Goal: Task Accomplishment & Management: Complete application form

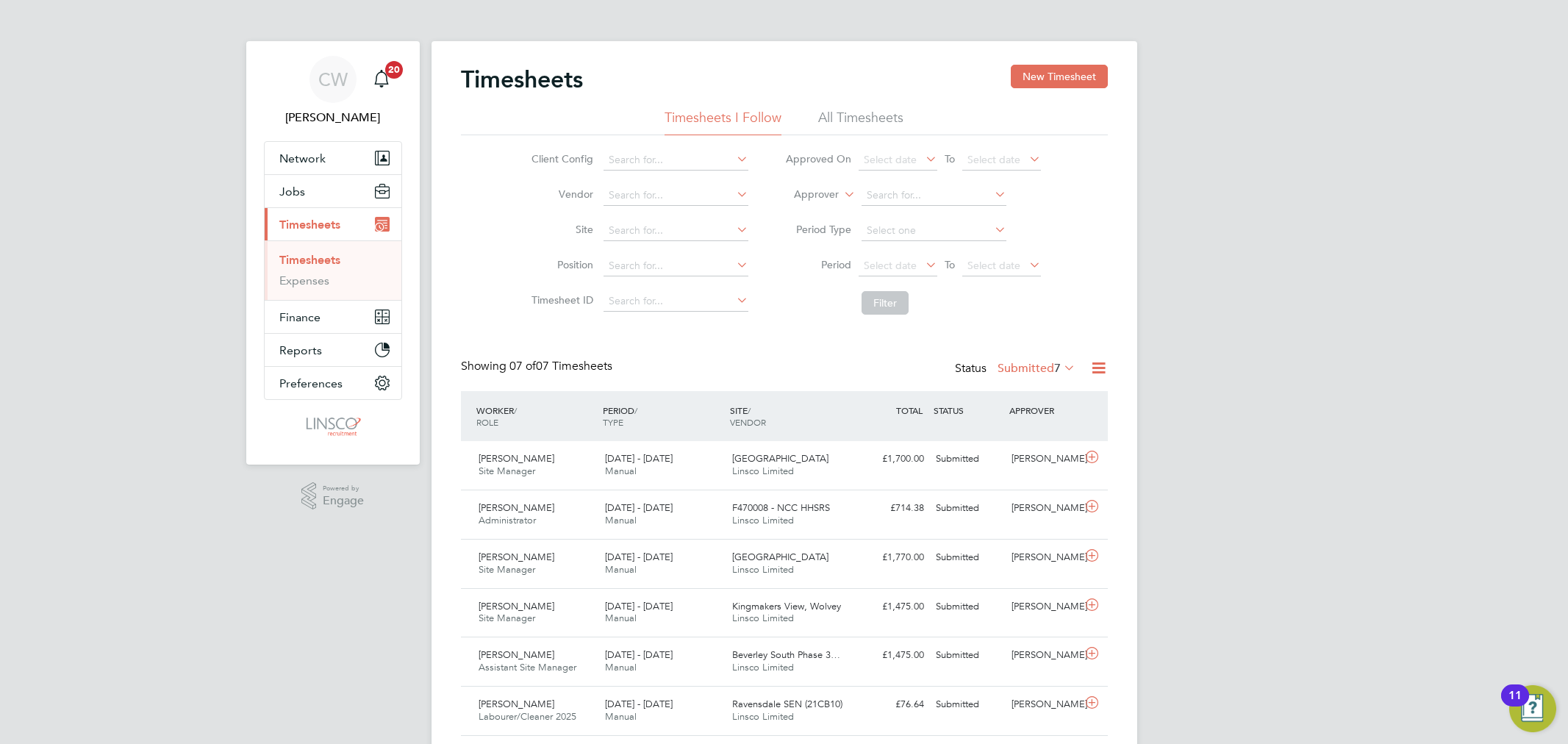
click at [1073, 74] on button "New Timesheet" at bounding box center [1059, 76] width 97 height 23
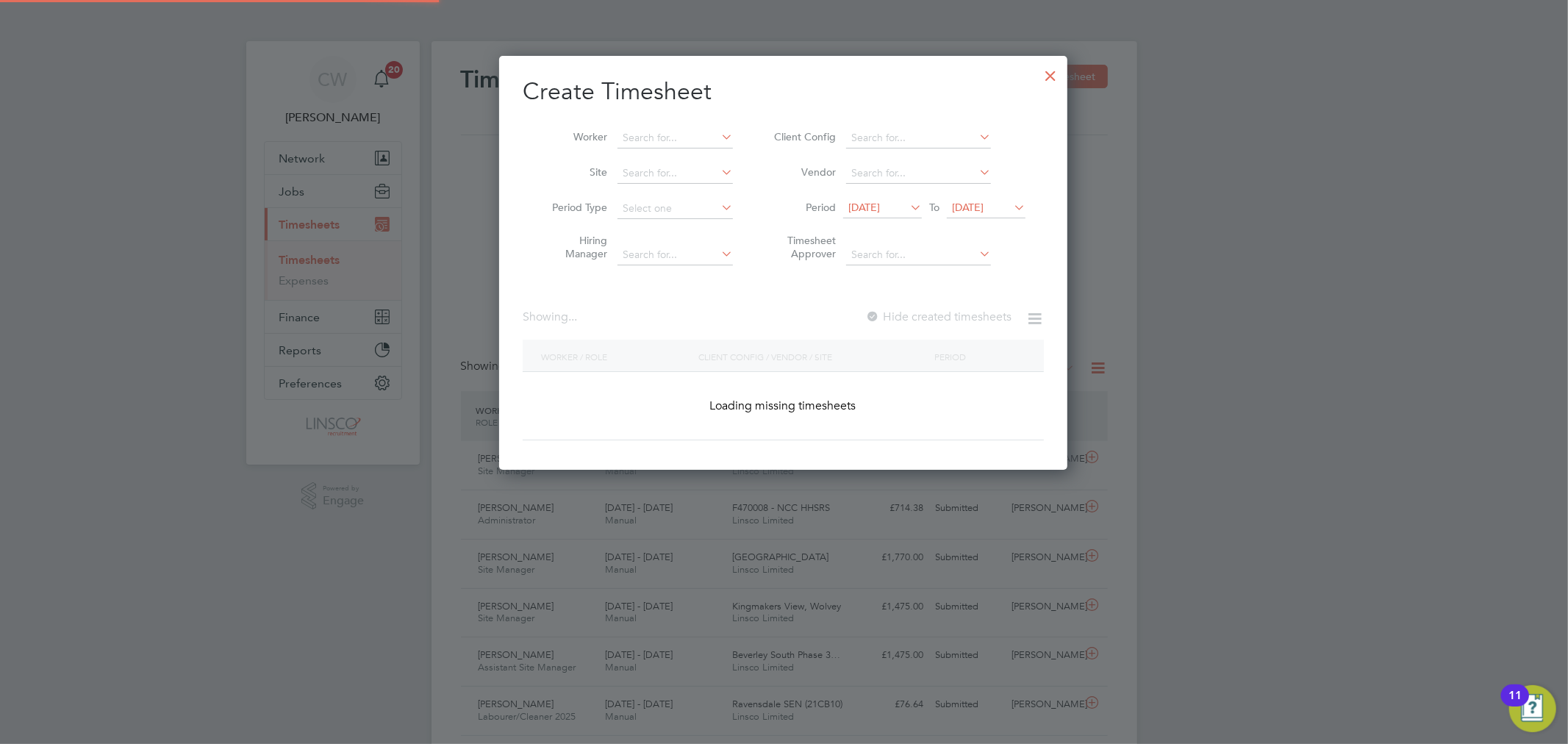
click at [697, 127] on li "Worker" at bounding box center [636, 138] width 228 height 36
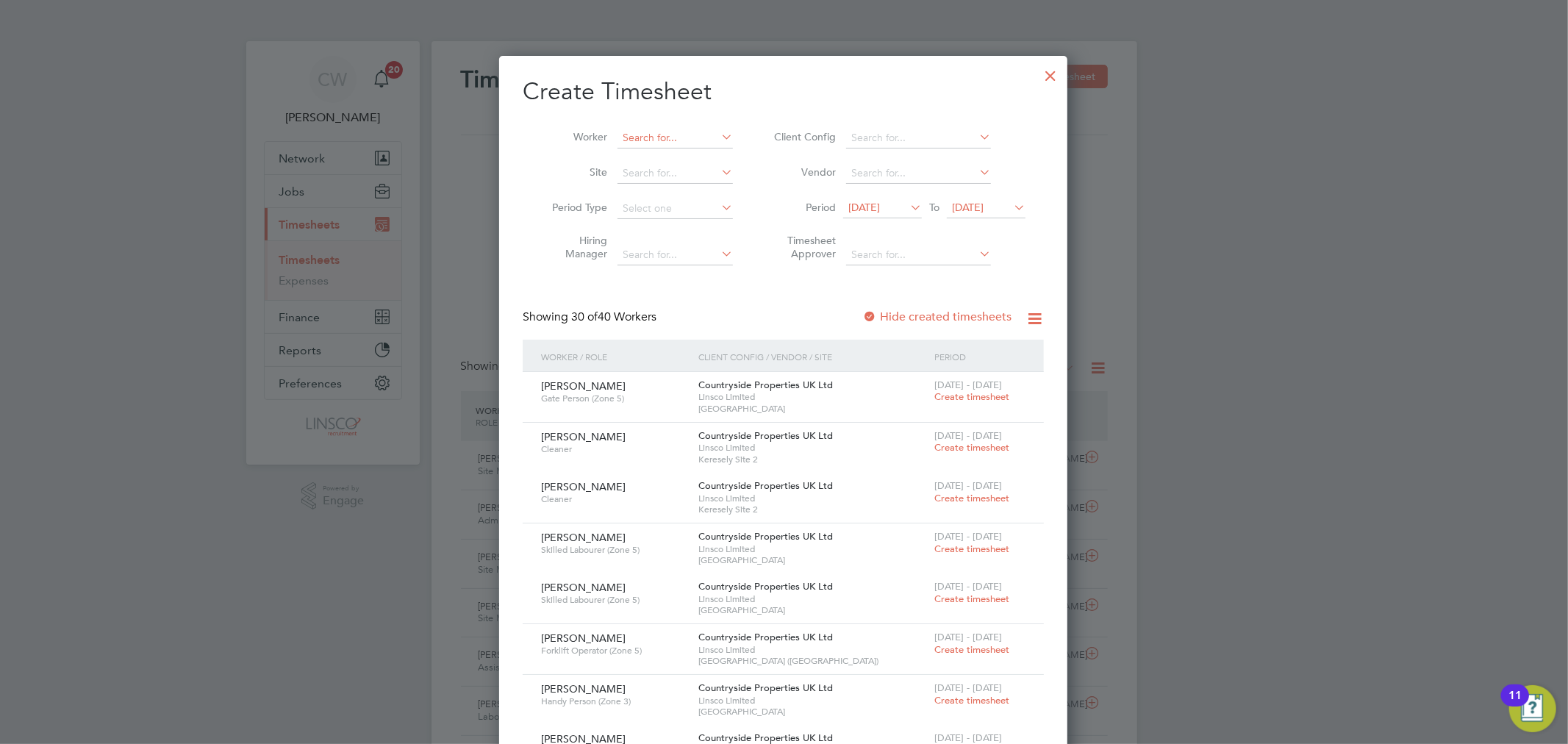
click at [665, 146] on input at bounding box center [675, 138] width 115 height 21
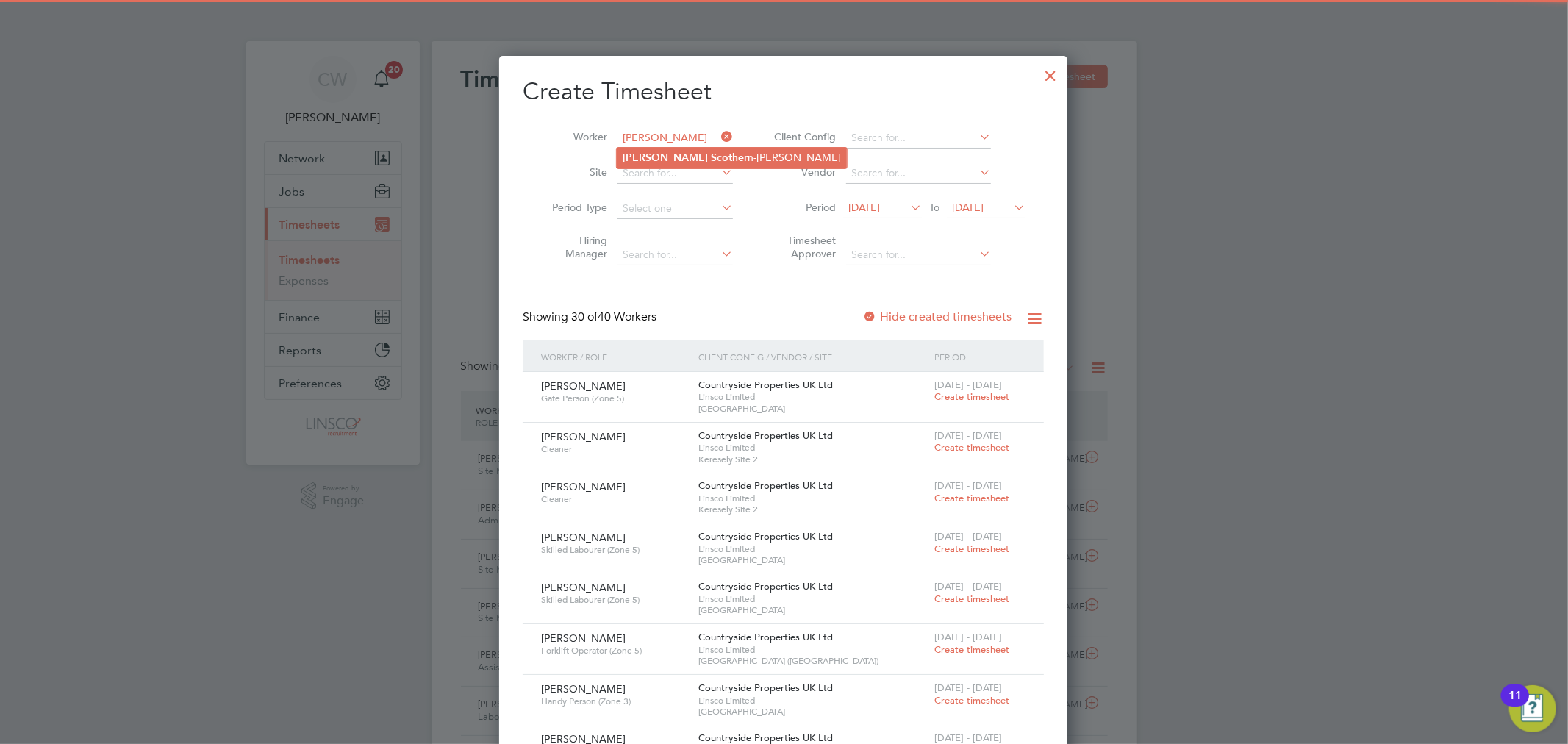
click at [711, 157] on b "Scother" at bounding box center [729, 157] width 36 height 12
type input "[PERSON_NAME]"
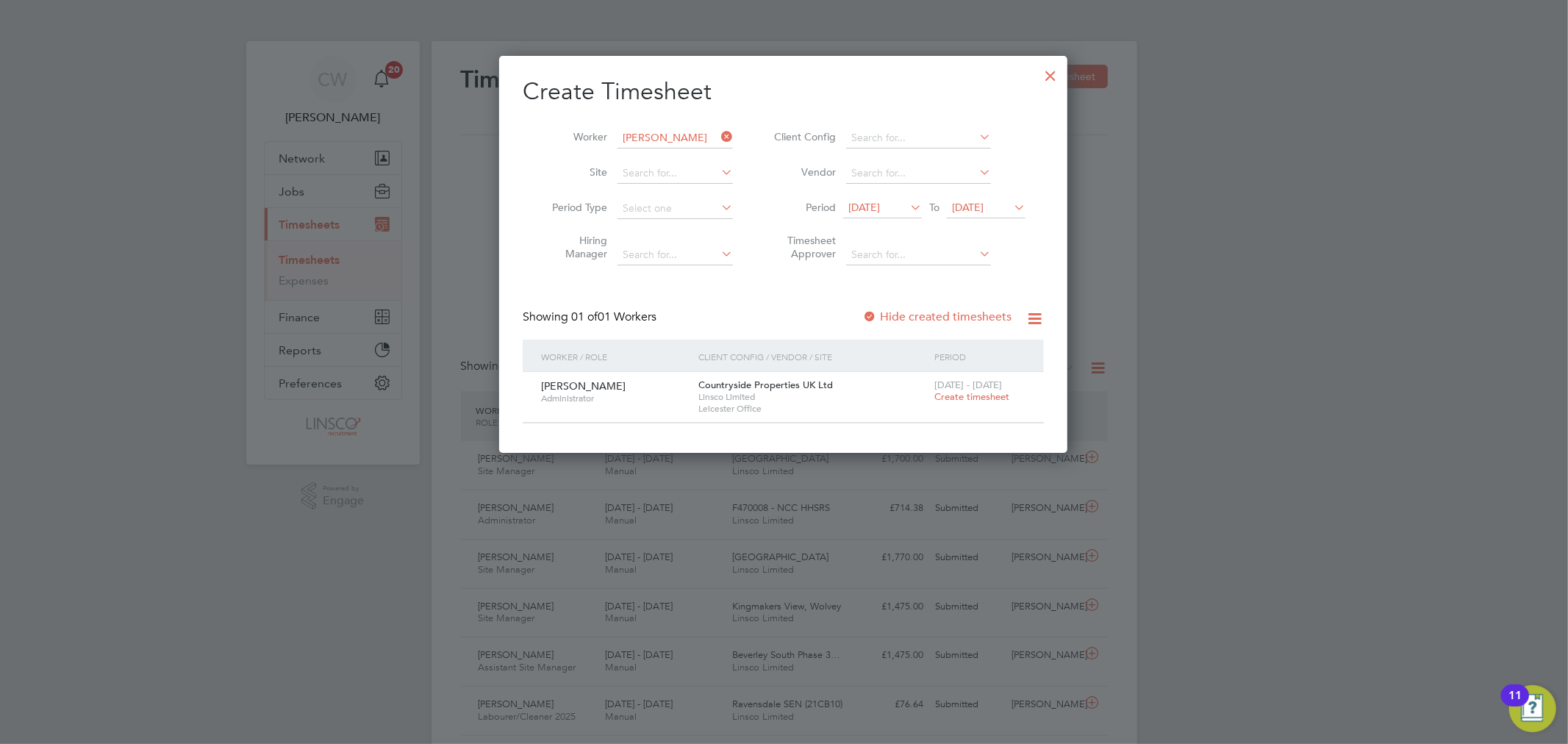
click at [969, 393] on span "Create timesheet" at bounding box center [972, 397] width 75 height 12
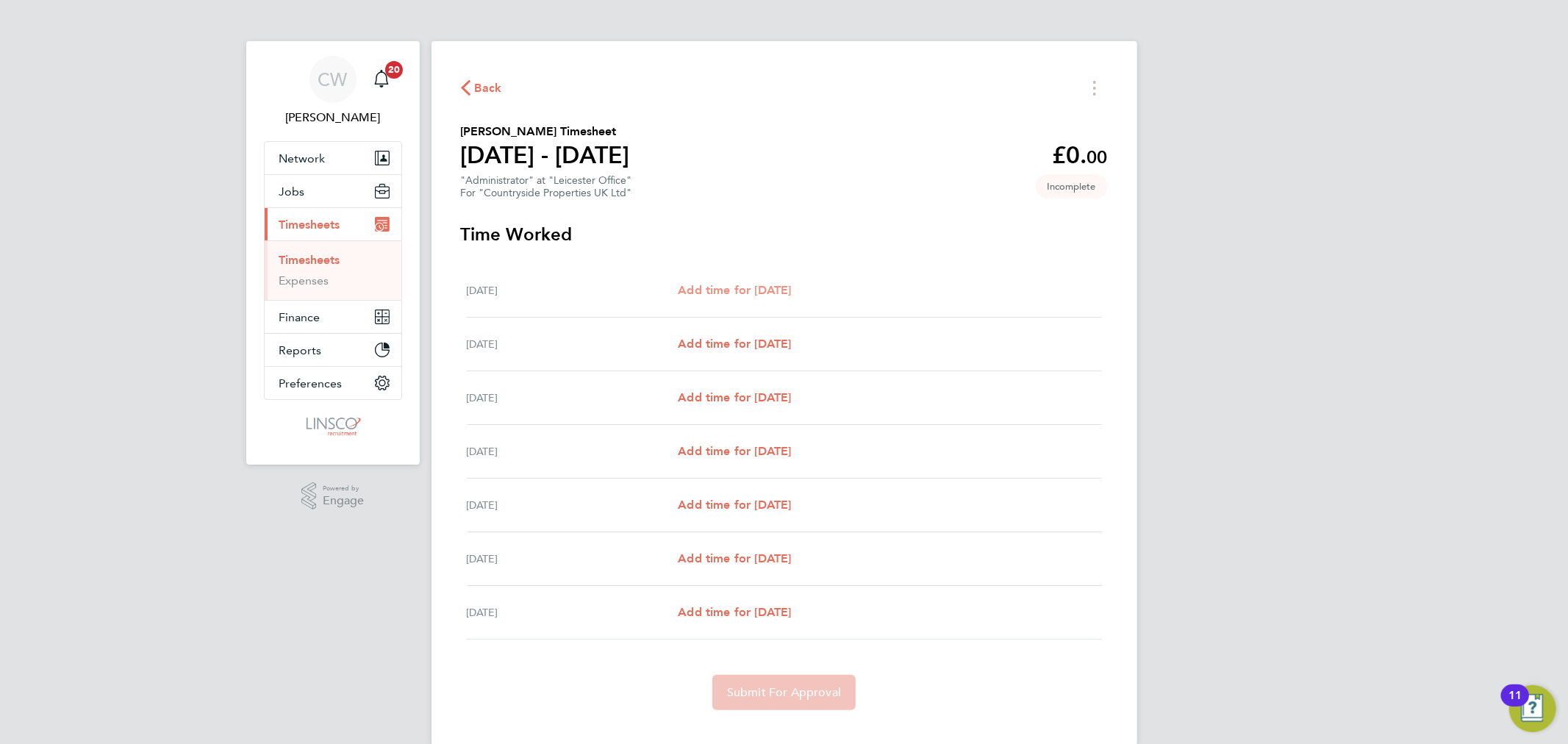
click at [780, 287] on span "Add time for [DATE]" at bounding box center [735, 290] width 113 height 14
select select "30"
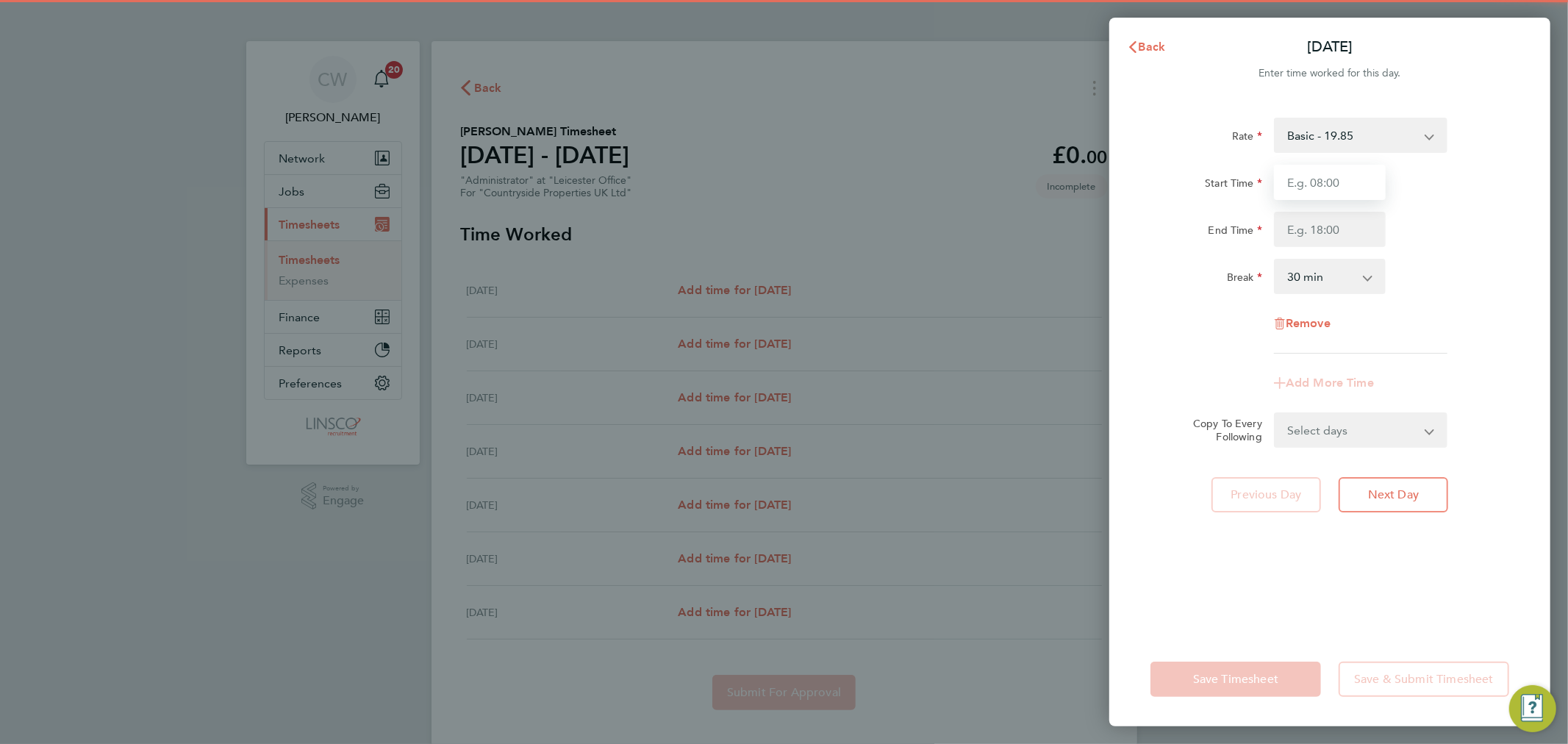
click at [1341, 188] on input "Start Time" at bounding box center [1329, 182] width 112 height 36
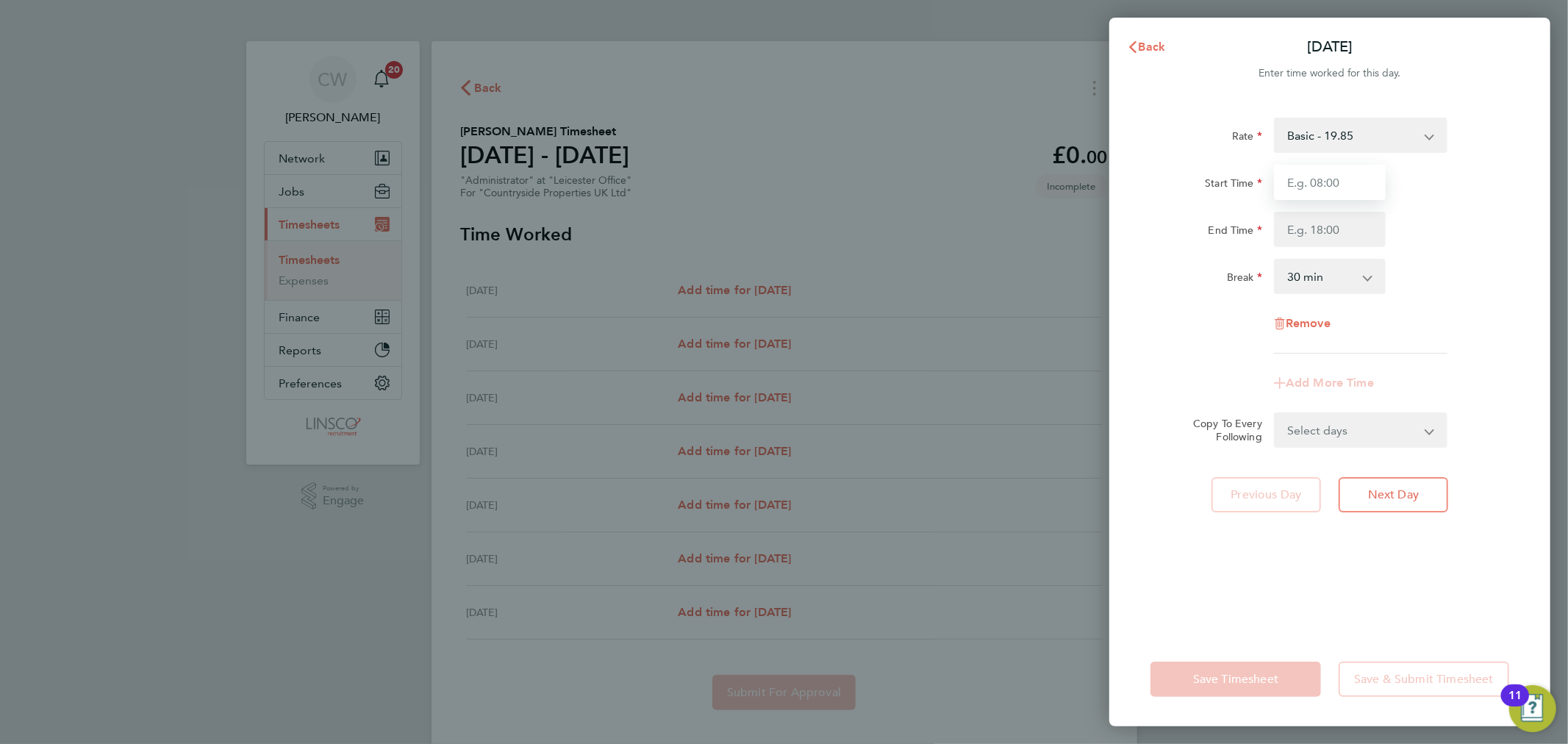
type input "08:00"
click at [1303, 234] on input "End Time" at bounding box center [1329, 229] width 112 height 36
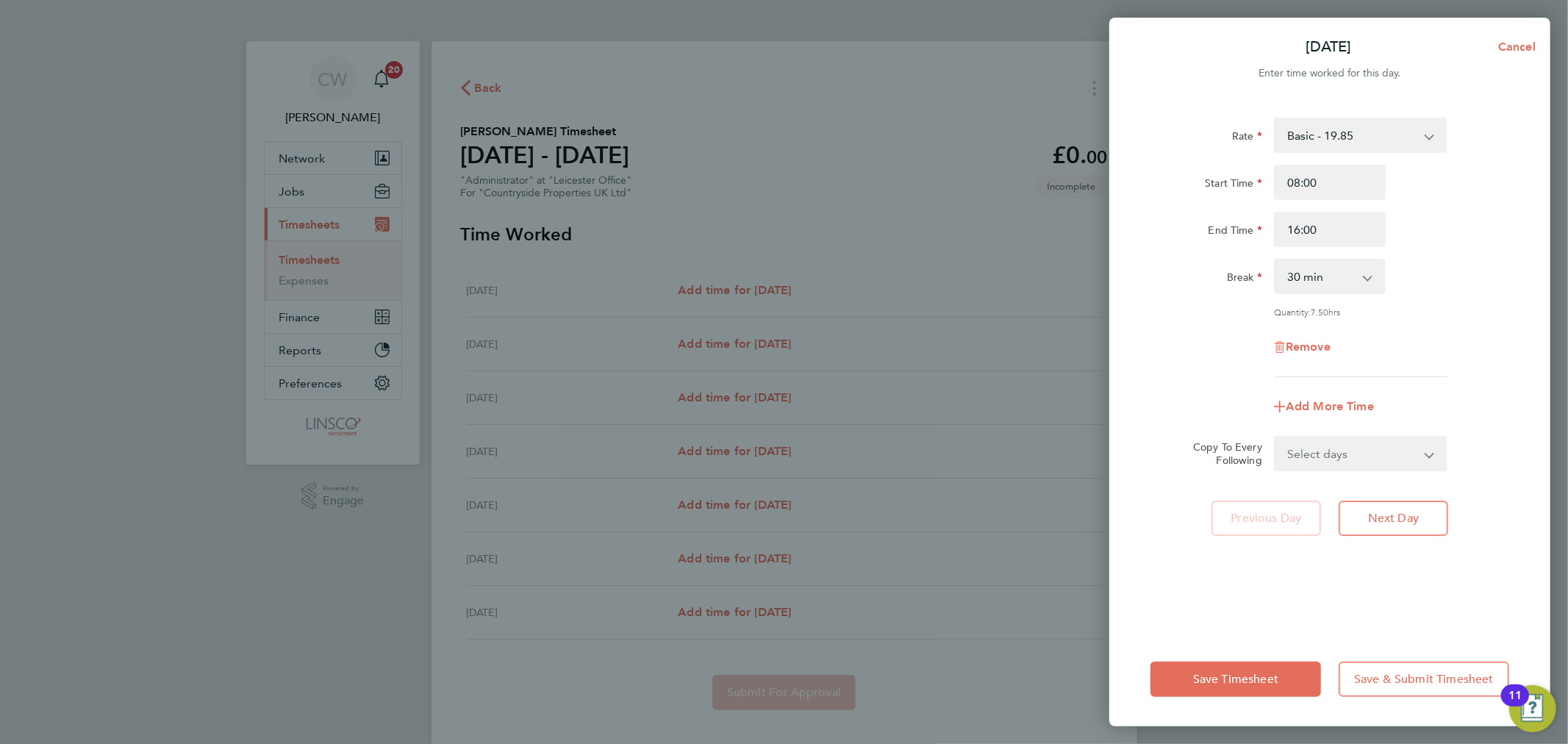
click at [1494, 284] on div "Break 0 min 15 min 30 min 45 min 60 min 75 min 90 min" at bounding box center [1329, 276] width 371 height 36
drag, startPoint x: 1325, startPoint y: 222, endPoint x: 1282, endPoint y: 223, distance: 43.0
click at [1282, 223] on input "16:00" at bounding box center [1329, 229] width 112 height 36
type input "15:00"
click at [1507, 368] on div "Rate Basic - 19.85 Start Time 08:00 End Time 15:00 Break 0 min 15 min 30 min 45…" at bounding box center [1329, 247] width 359 height 260
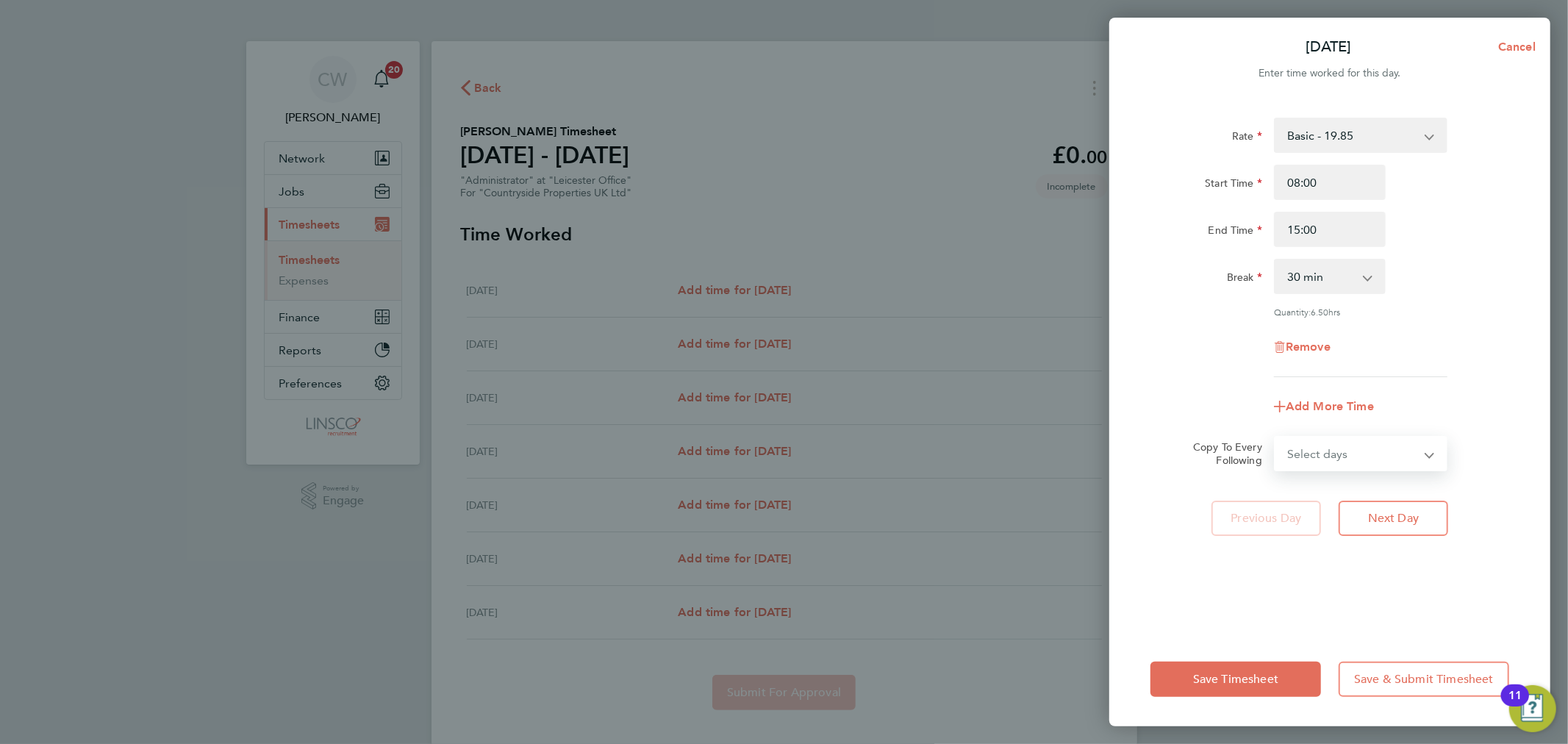
drag, startPoint x: 1355, startPoint y: 449, endPoint x: 1357, endPoint y: 465, distance: 16.1
click at [1355, 449] on select "Select days Day Weekday (Mon-Fri) Weekend (Sat-Sun) [DATE] [DATE] [DATE] [DATE]…" at bounding box center [1353, 453] width 155 height 32
select select "WEEKDAY"
click at [1275, 438] on select "Select days Day Weekday (Mon-Fri) Weekend (Sat-Sun) [DATE] [DATE] [DATE] [DATE]…" at bounding box center [1353, 453] width 155 height 32
select select "[DATE]"
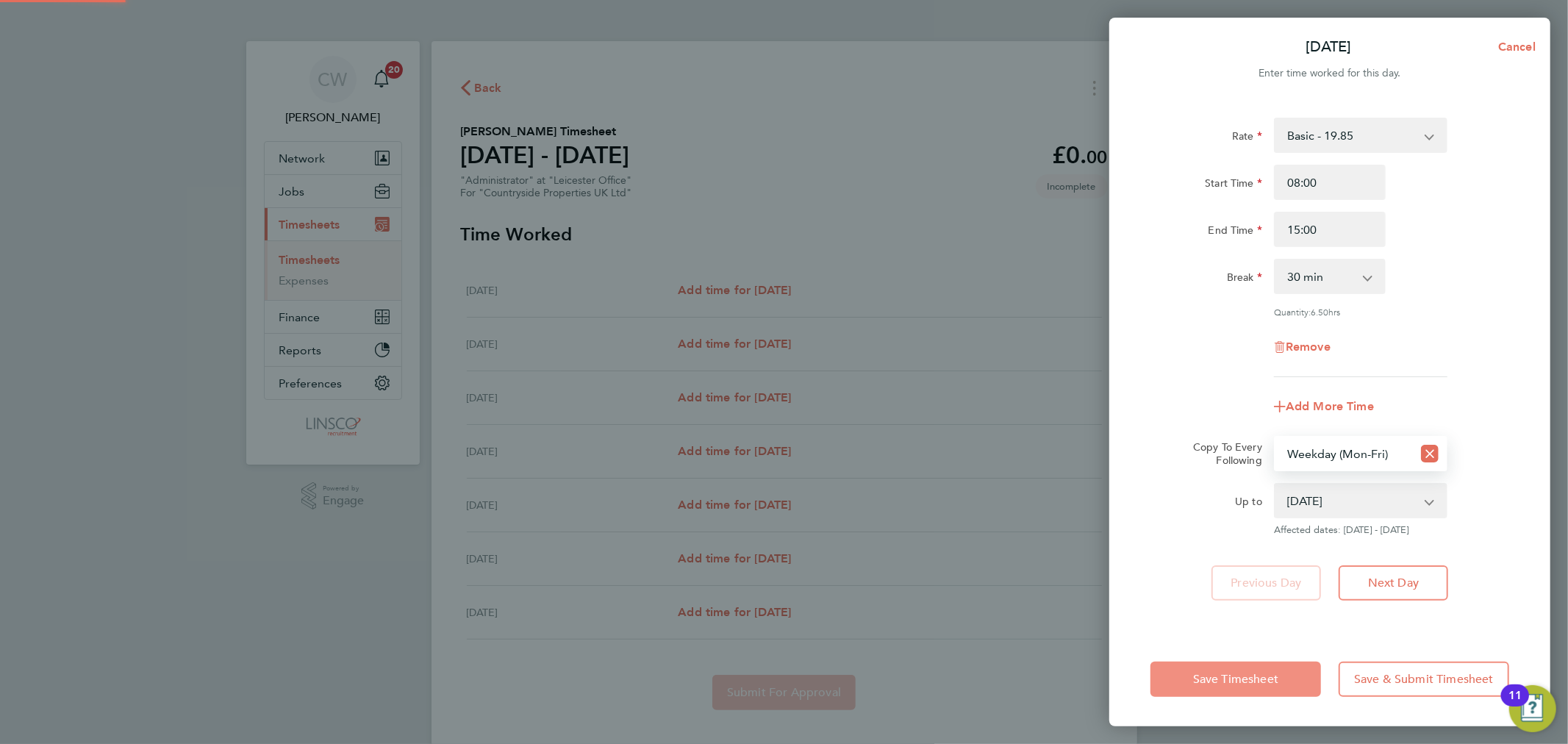
click at [1262, 674] on span "Save Timesheet" at bounding box center [1235, 679] width 85 height 15
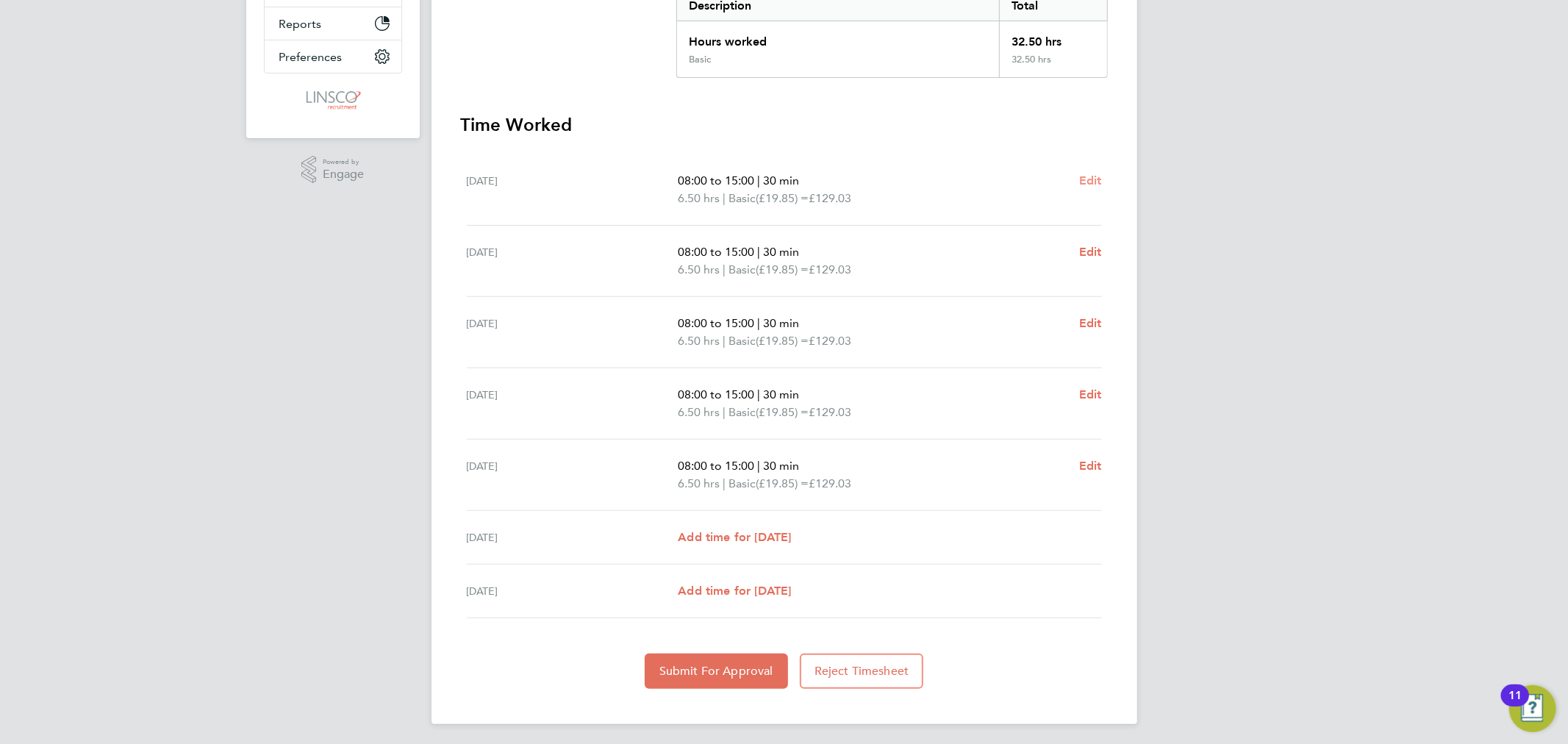
click at [1089, 174] on span "Edit" at bounding box center [1090, 181] width 23 height 14
select select "30"
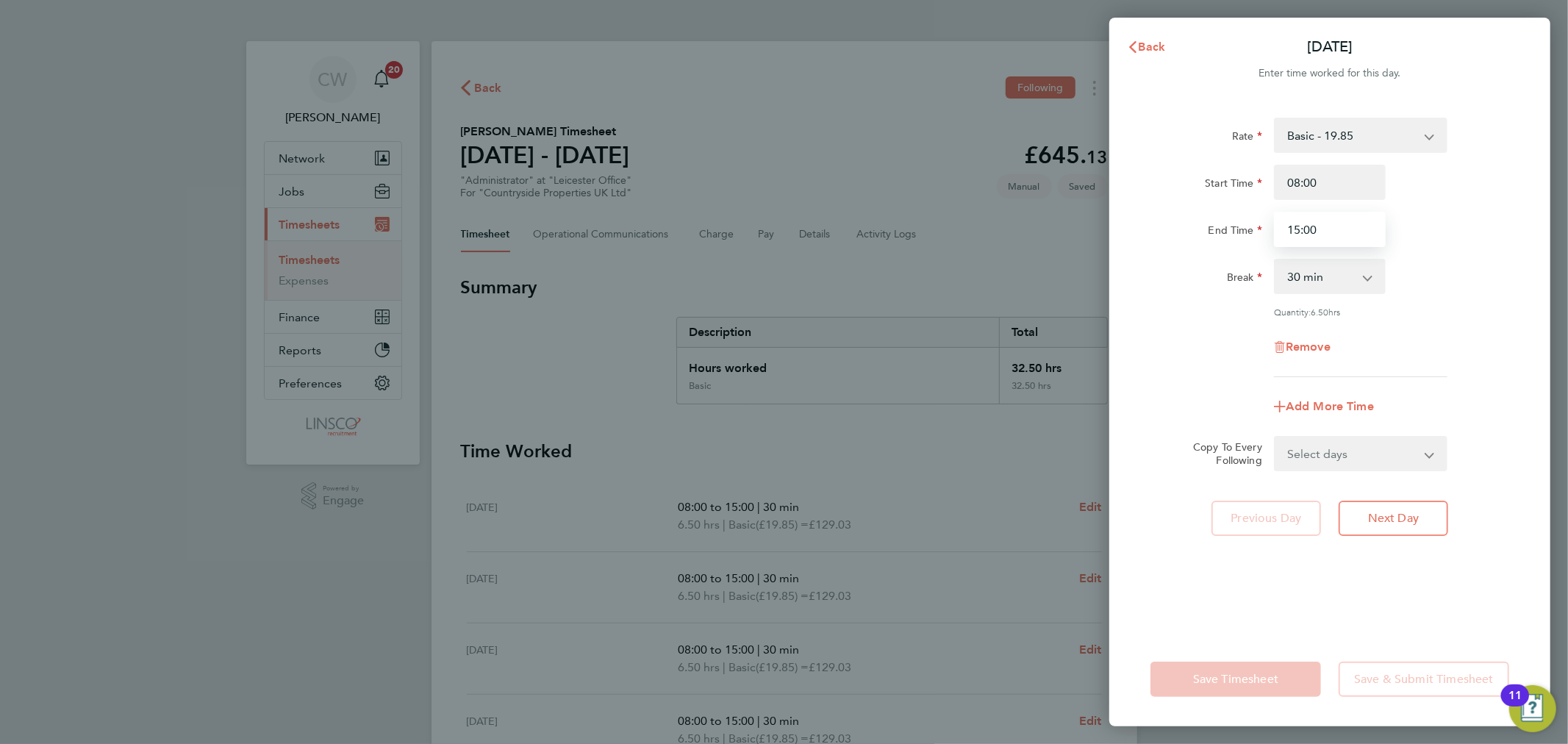
drag, startPoint x: 1336, startPoint y: 218, endPoint x: 1302, endPoint y: 222, distance: 34.2
click at [1302, 222] on input "15:00" at bounding box center [1329, 229] width 112 height 36
type input "15:30"
click at [1496, 276] on div "Break 0 min 15 min 30 min 45 min 60 min 75 min 90 min" at bounding box center [1329, 276] width 371 height 36
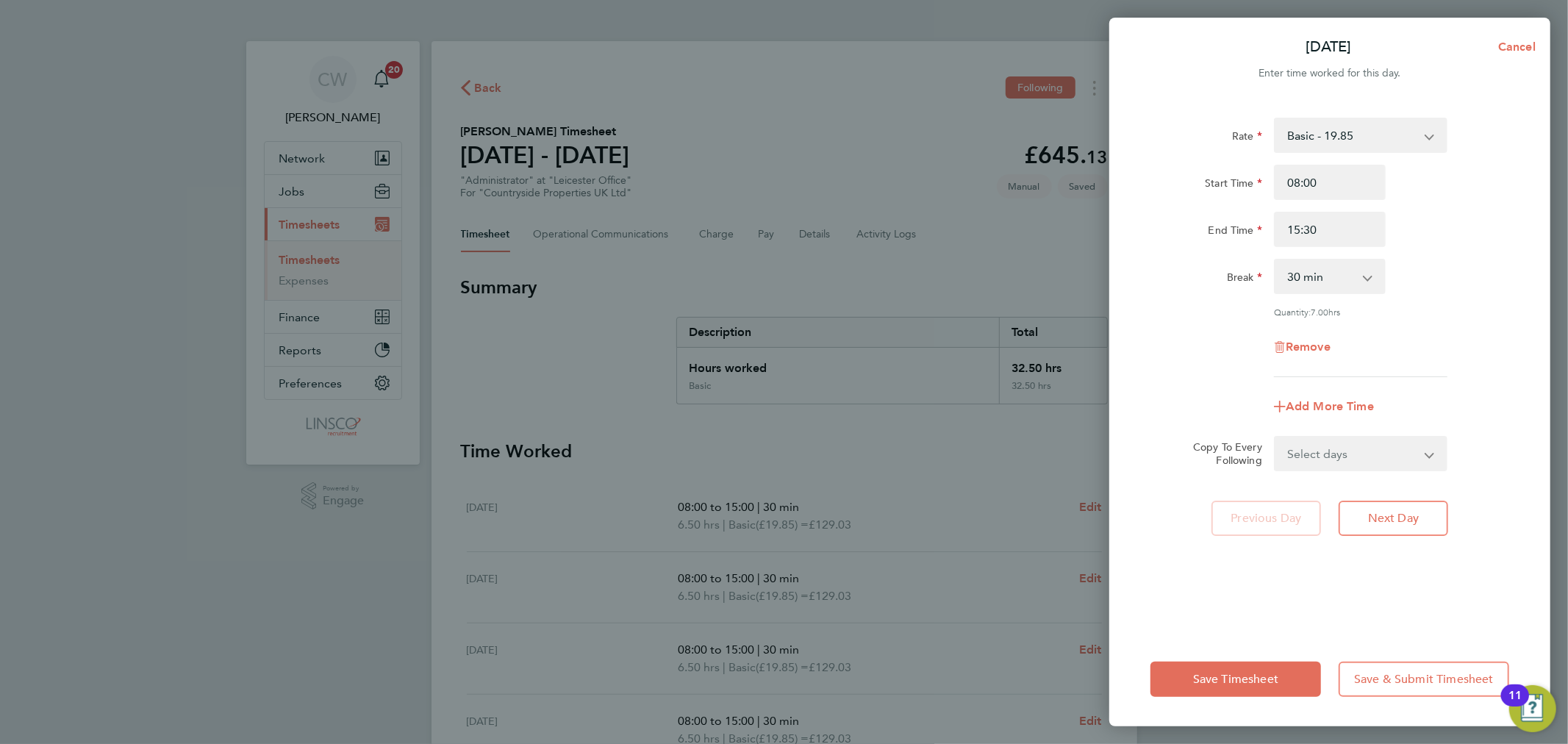
drag, startPoint x: 1343, startPoint y: 454, endPoint x: 1336, endPoint y: 462, distance: 10.6
click at [1343, 454] on select "Select days Day Weekday (Mon-Fri) Weekend (Sat-Sun) [DATE] [DATE] [DATE] [DATE]…" at bounding box center [1353, 453] width 155 height 32
select select "WEEKDAY"
click at [1275, 438] on select "Select days Day Weekday (Mon-Fri) Weekend (Sat-Sun) [DATE] [DATE] [DATE] [DATE]…" at bounding box center [1353, 453] width 155 height 32
select select "[DATE]"
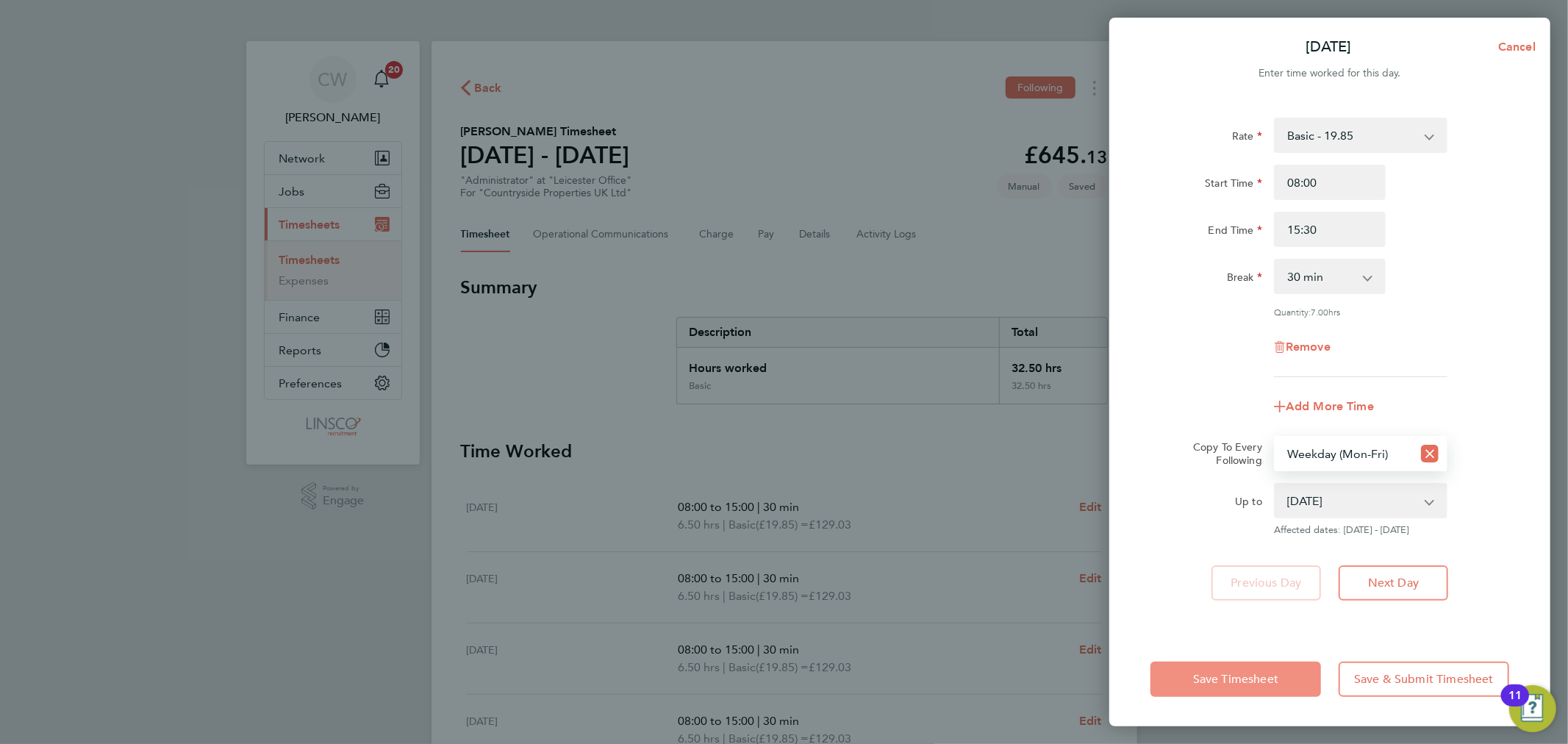
click at [1223, 688] on button "Save Timesheet" at bounding box center [1235, 679] width 170 height 36
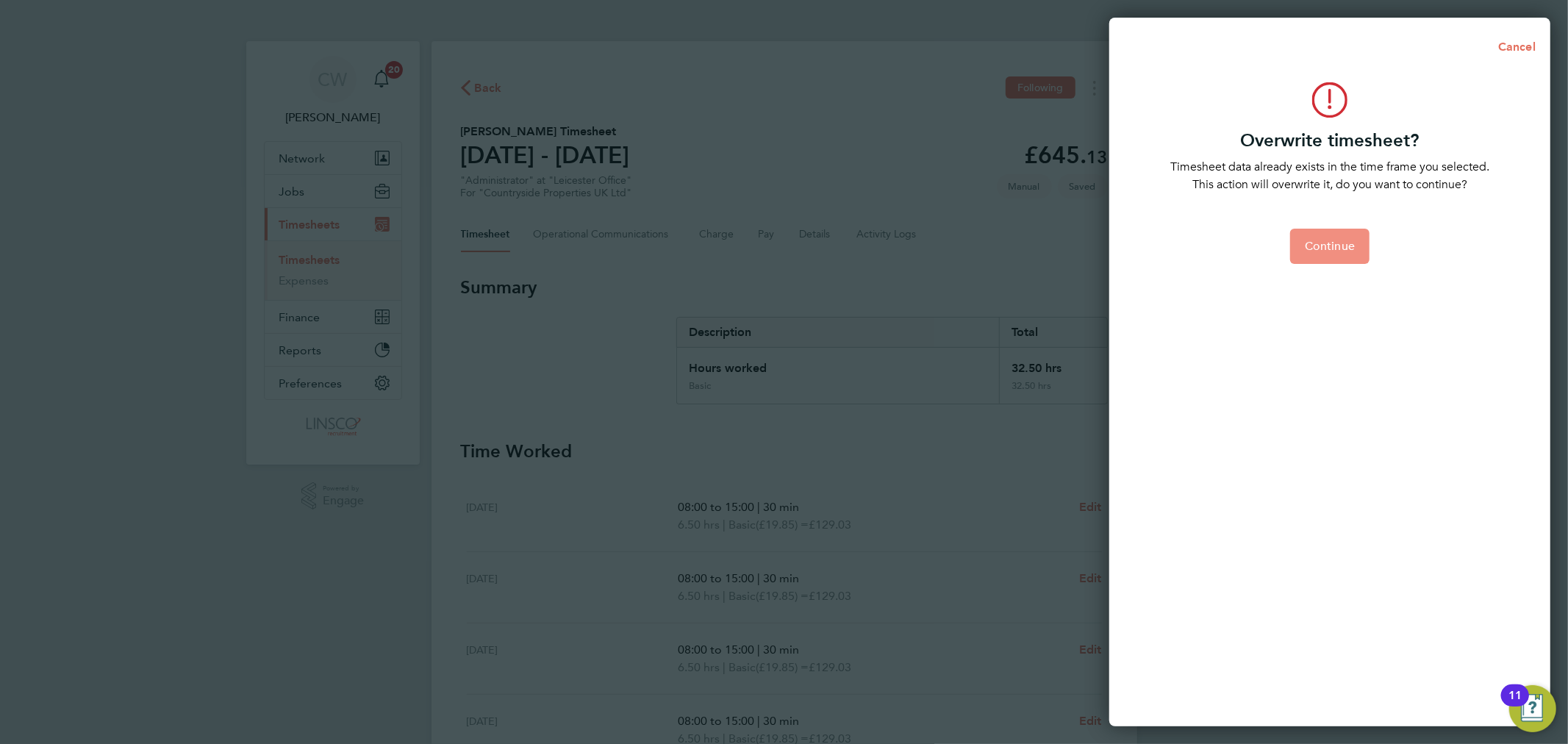
click at [1332, 250] on span "Continue" at bounding box center [1330, 246] width 50 height 15
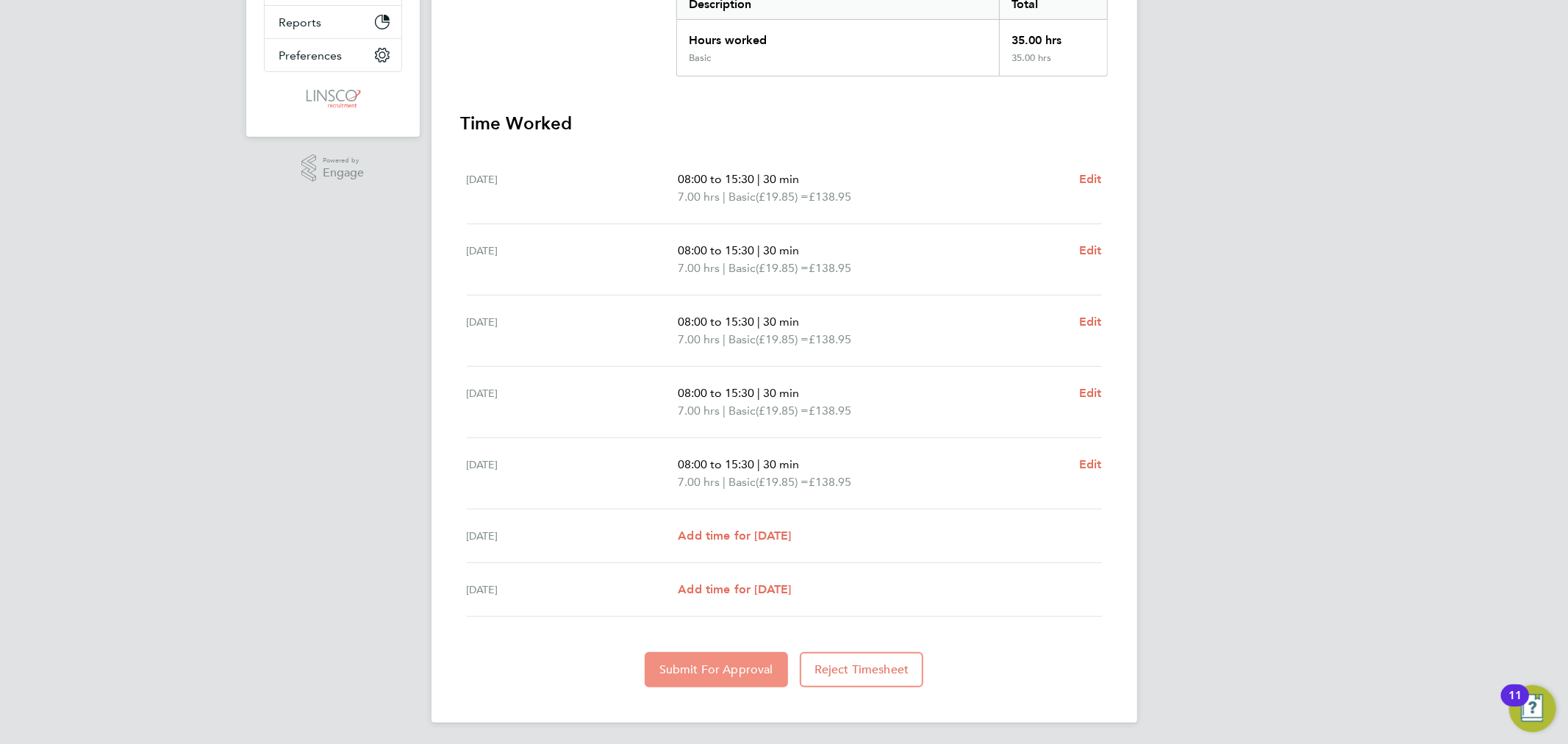
click at [725, 675] on button "Submit For Approval" at bounding box center [716, 669] width 143 height 36
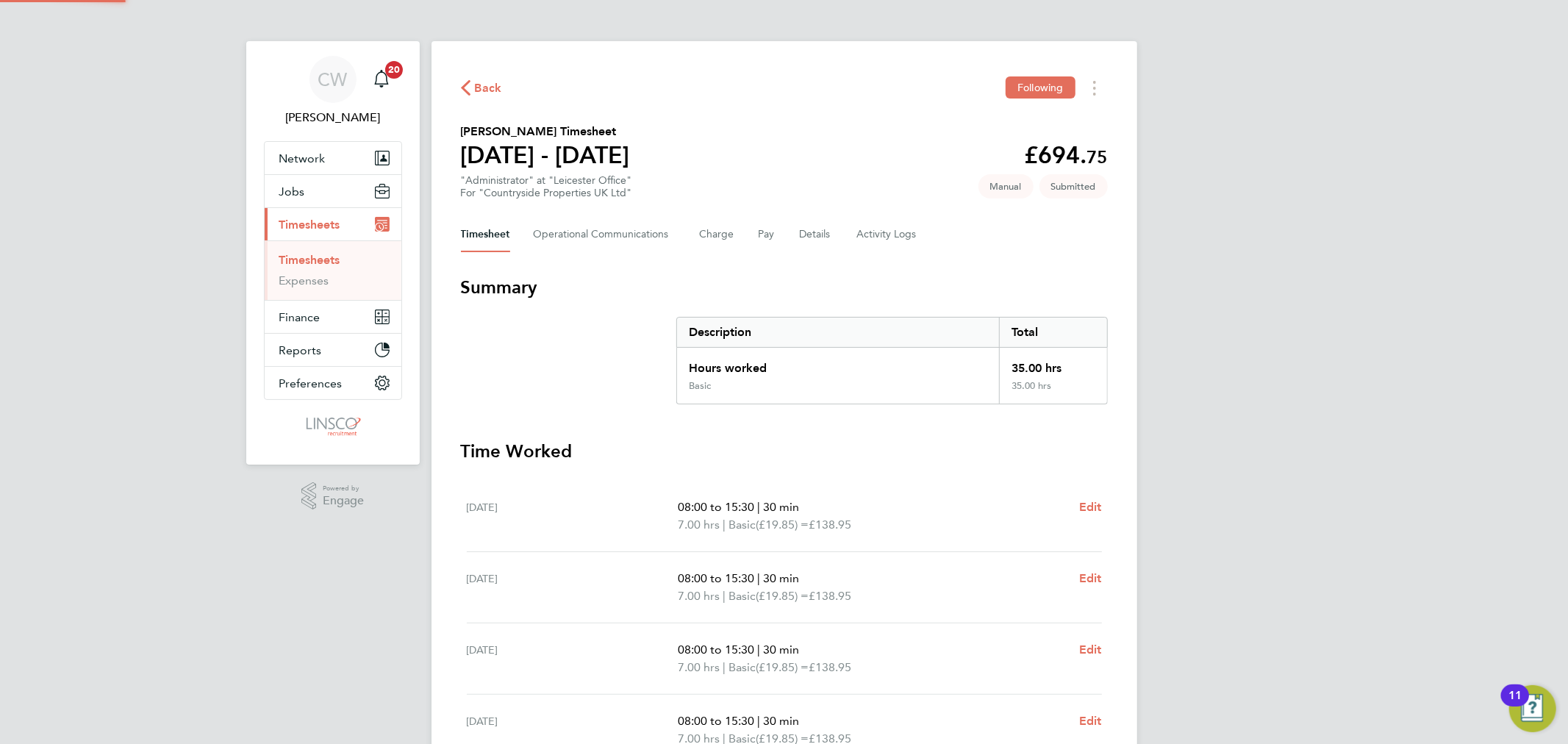
click at [793, 228] on div "Timesheet Operational Communications Charge Pay Details Activity Logs" at bounding box center [784, 234] width 647 height 36
click at [807, 232] on button "Details" at bounding box center [816, 234] width 34 height 36
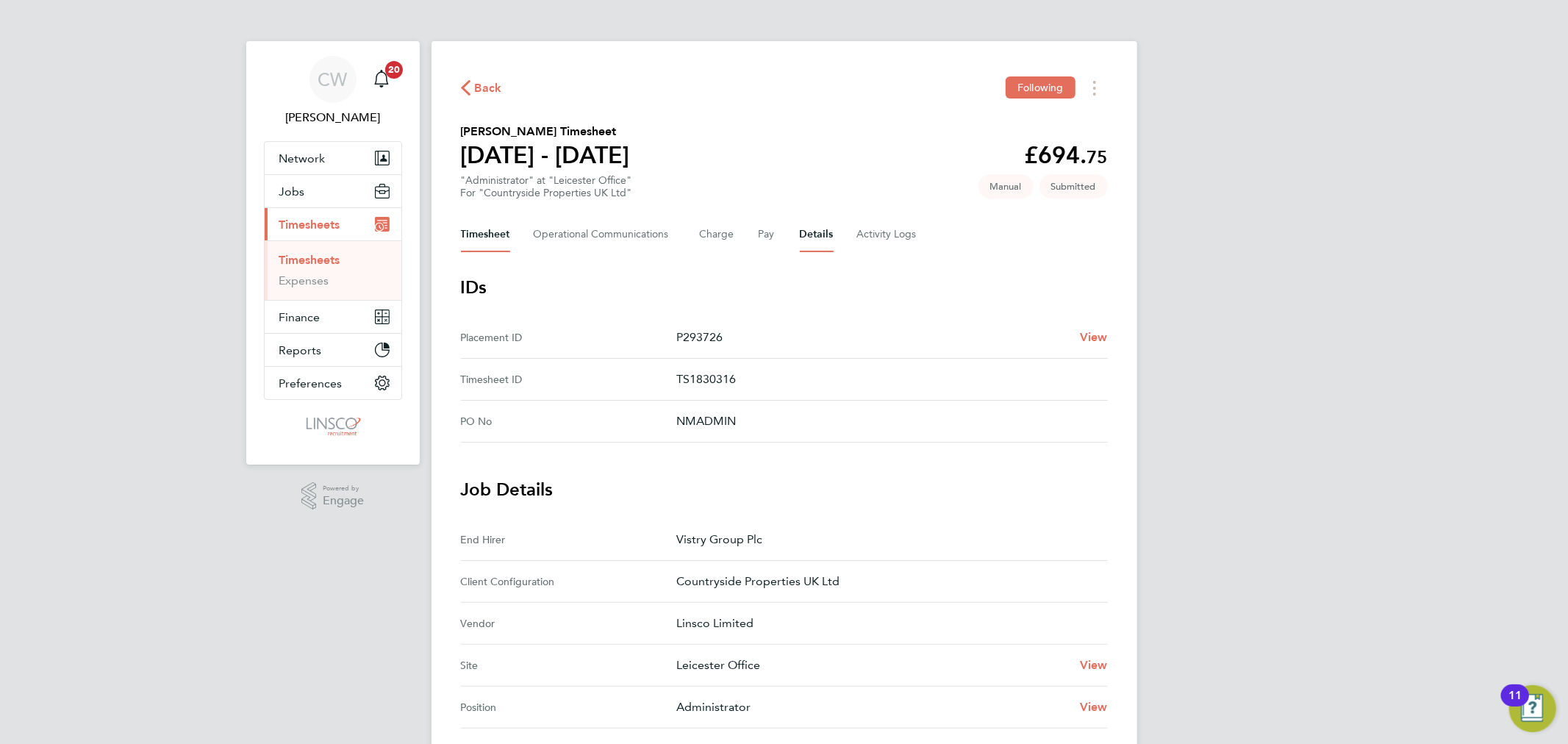
drag, startPoint x: 472, startPoint y: 222, endPoint x: 484, endPoint y: 164, distance: 59.2
click at [473, 217] on button "Timesheet" at bounding box center [485, 234] width 49 height 36
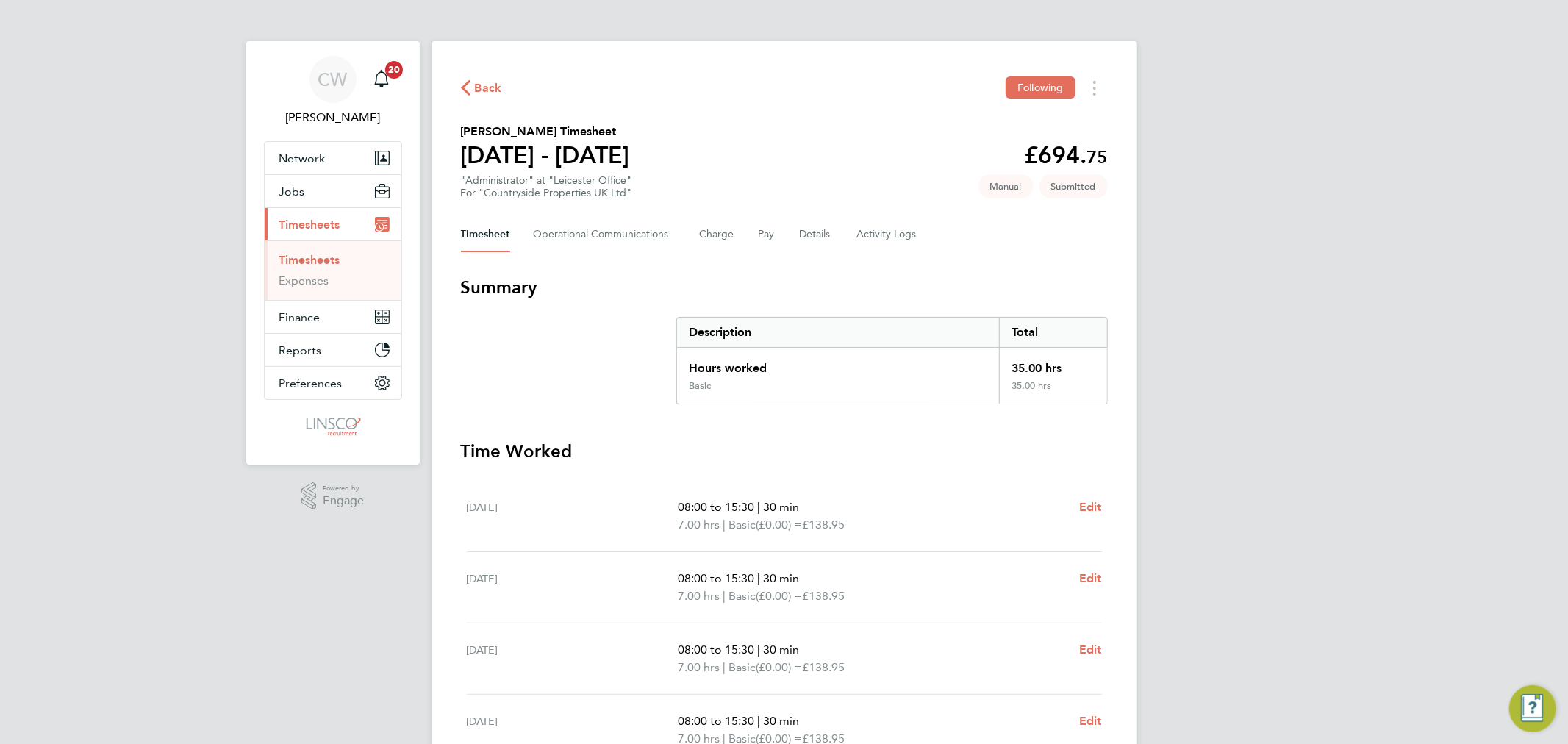
click at [491, 82] on span "Back" at bounding box center [488, 88] width 27 height 17
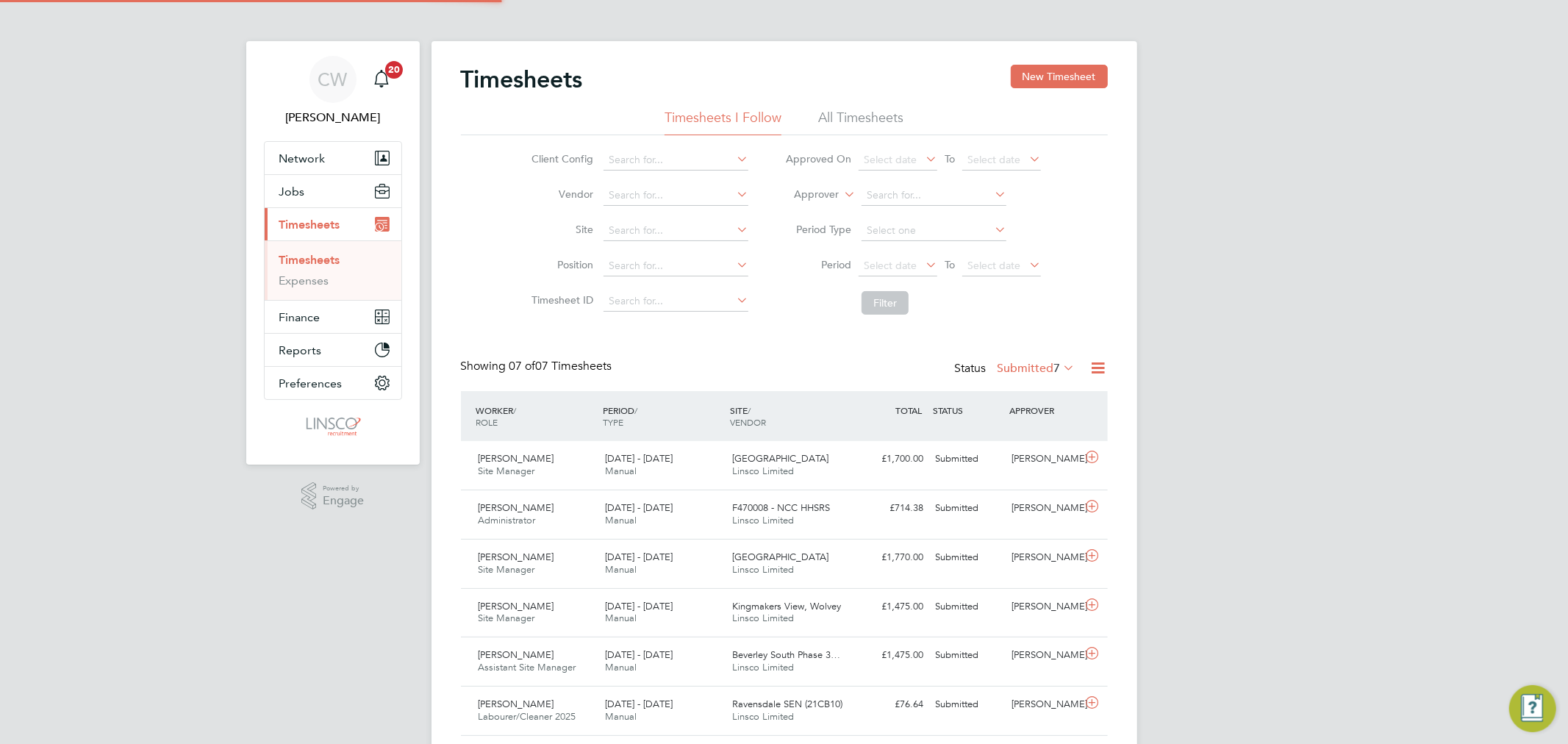
scroll to position [36, 128]
